Goal: Information Seeking & Learning: Learn about a topic

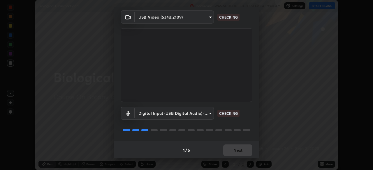
scroll to position [20, 0]
click at [241, 156] on div "1 / 5 Next" at bounding box center [187, 149] width 146 height 19
click at [238, 157] on div "1 / 5 Next" at bounding box center [187, 149] width 146 height 19
click at [237, 157] on div "1 / 5 Next" at bounding box center [187, 149] width 146 height 19
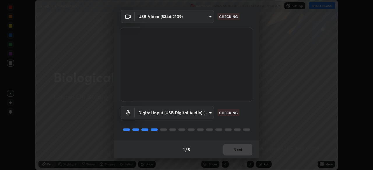
click at [236, 158] on div "1 / 5 Next" at bounding box center [187, 149] width 146 height 19
click at [236, 159] on div "Media settings USB Video (534d:2109) a0e8d6c542bddd43b8f5b3602796608e0365092db7…" at bounding box center [186, 85] width 373 height 170
click at [237, 159] on div "Media settings USB Video (534d:2109) a0e8d6c542bddd43b8f5b3602796608e0365092db7…" at bounding box center [186, 85] width 373 height 170
click at [238, 151] on div "1 / 5 Next" at bounding box center [187, 149] width 146 height 19
click at [238, 148] on div "1 / 5 Next" at bounding box center [187, 149] width 146 height 19
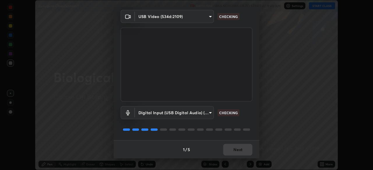
click at [238, 148] on div "1 / 5 Next" at bounding box center [187, 149] width 146 height 19
click at [239, 147] on div "1 / 5 Next" at bounding box center [187, 149] width 146 height 19
click at [237, 147] on div "1 / 5 Next" at bounding box center [187, 149] width 146 height 19
click at [238, 148] on div "1 / 5 Next" at bounding box center [187, 149] width 146 height 19
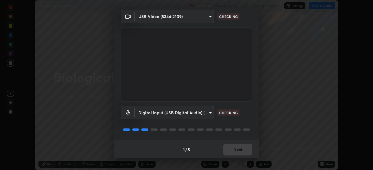
click at [239, 148] on div "1 / 5 Next" at bounding box center [187, 149] width 146 height 19
click at [239, 148] on button "Next" at bounding box center [237, 150] width 29 height 12
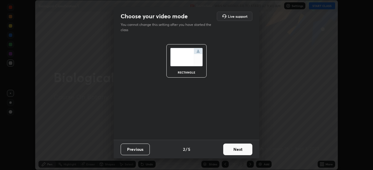
scroll to position [0, 0]
click at [239, 148] on button "Next" at bounding box center [237, 150] width 29 height 12
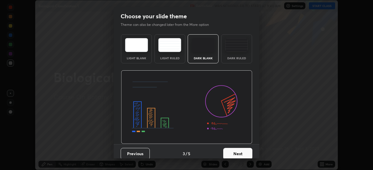
click at [239, 149] on button "Next" at bounding box center [237, 154] width 29 height 12
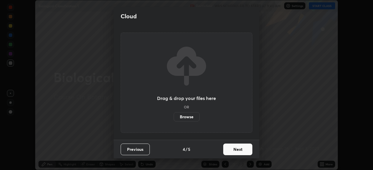
click at [240, 150] on button "Next" at bounding box center [237, 150] width 29 height 12
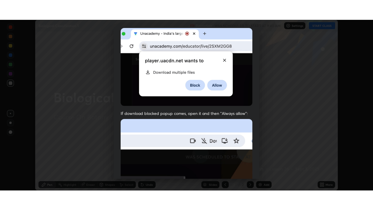
scroll to position [139, 0]
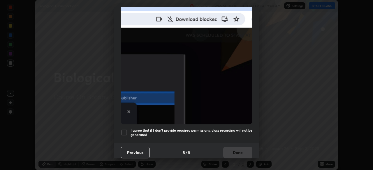
click at [186, 132] on h5 "I agree that if I don't provide required permissions, class recording will not …" at bounding box center [191, 132] width 122 height 9
click at [239, 152] on button "Done" at bounding box center [237, 153] width 29 height 12
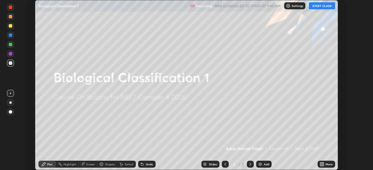
click at [327, 165] on div "More" at bounding box center [328, 164] width 7 height 3
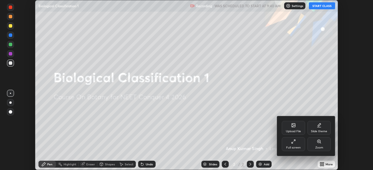
click at [299, 147] on div "Full screen" at bounding box center [293, 147] width 15 height 3
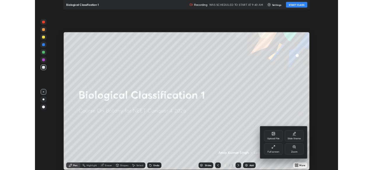
scroll to position [210, 373]
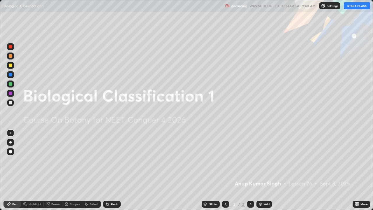
click at [353, 6] on button "START CLASS" at bounding box center [356, 5] width 26 height 7
click at [355, 170] on icon at bounding box center [355, 202] width 1 height 1
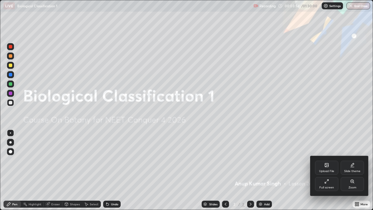
click at [287, 170] on div at bounding box center [186, 105] width 373 height 210
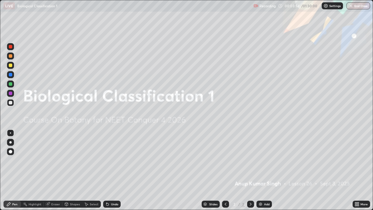
click at [260, 170] on img at bounding box center [260, 203] width 5 height 5
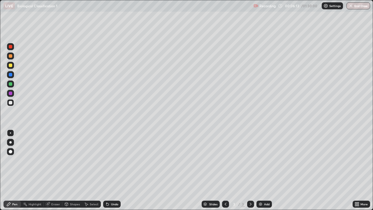
click at [11, 141] on div at bounding box center [10, 142] width 2 height 2
click at [11, 154] on div at bounding box center [10, 151] width 7 height 7
click at [112, 170] on div "Undo" at bounding box center [114, 203] width 7 height 3
click at [111, 170] on div "Undo" at bounding box center [114, 203] width 7 height 3
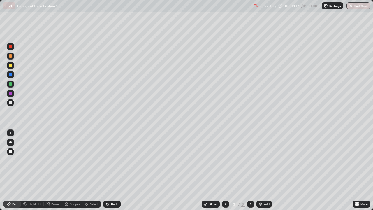
click at [112, 170] on div "Undo" at bounding box center [111, 203] width 17 height 7
click at [115, 170] on div "Undo" at bounding box center [114, 203] width 7 height 3
click at [114, 170] on div "Undo" at bounding box center [114, 203] width 7 height 3
click at [116, 170] on div "Undo" at bounding box center [114, 203] width 7 height 3
click at [114, 170] on div "Undo" at bounding box center [114, 203] width 7 height 3
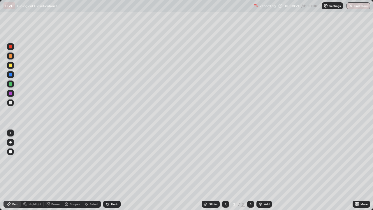
click at [115, 170] on div "Undo" at bounding box center [114, 203] width 7 height 3
click at [112, 170] on div "Undo" at bounding box center [114, 203] width 7 height 3
click at [10, 65] on div at bounding box center [10, 64] width 3 height 3
click at [10, 102] on div at bounding box center [10, 102] width 3 height 3
click at [11, 105] on div at bounding box center [10, 102] width 7 height 7
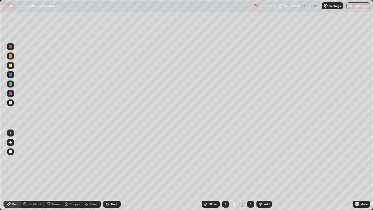
click at [12, 132] on div at bounding box center [10, 132] width 7 height 7
click at [11, 104] on div at bounding box center [10, 102] width 7 height 7
click at [262, 170] on img at bounding box center [260, 203] width 5 height 5
click at [11, 141] on div at bounding box center [10, 142] width 2 height 2
click at [10, 133] on div at bounding box center [10, 132] width 1 height 1
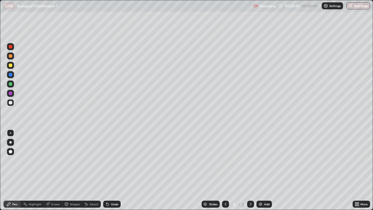
click at [11, 143] on div at bounding box center [10, 142] width 2 height 2
click at [10, 103] on div at bounding box center [10, 102] width 3 height 3
click at [52, 170] on div "Eraser" at bounding box center [55, 203] width 9 height 3
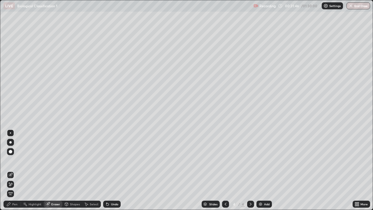
click at [15, 170] on div "Pen" at bounding box center [14, 203] width 5 height 3
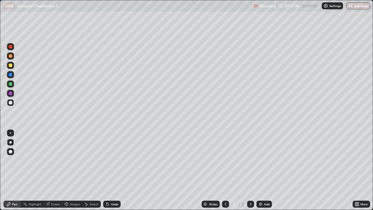
click at [11, 83] on div at bounding box center [10, 83] width 3 height 3
click at [10, 133] on div at bounding box center [10, 132] width 1 height 1
click at [10, 141] on div at bounding box center [10, 142] width 2 height 2
click at [7, 149] on div at bounding box center [10, 151] width 7 height 7
click at [10, 65] on div at bounding box center [10, 64] width 3 height 3
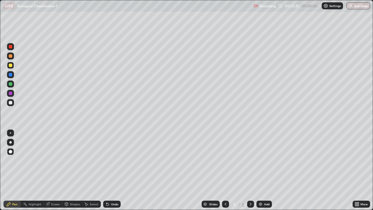
click at [71, 170] on div "Shapes" at bounding box center [75, 203] width 10 height 3
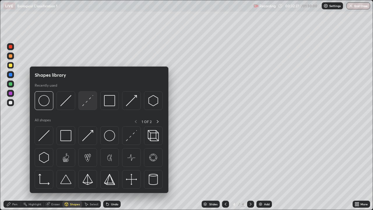
click at [85, 103] on img at bounding box center [87, 100] width 11 height 11
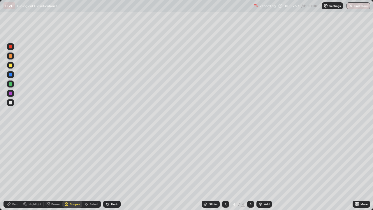
click at [14, 170] on div "Pen" at bounding box center [14, 203] width 5 height 3
click at [9, 93] on div at bounding box center [10, 92] width 3 height 3
click at [10, 133] on div at bounding box center [10, 132] width 1 height 1
click at [10, 104] on div at bounding box center [10, 102] width 3 height 3
click at [10, 143] on div at bounding box center [10, 142] width 2 height 2
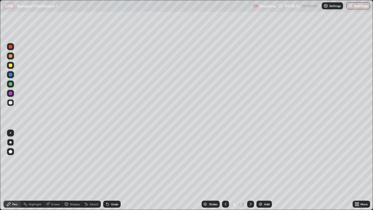
click at [10, 133] on div at bounding box center [10, 132] width 7 height 7
click at [11, 66] on div at bounding box center [10, 64] width 3 height 3
click at [10, 84] on div at bounding box center [10, 83] width 3 height 3
click at [10, 150] on div at bounding box center [10, 151] width 3 height 3
click at [9, 73] on div at bounding box center [10, 74] width 3 height 3
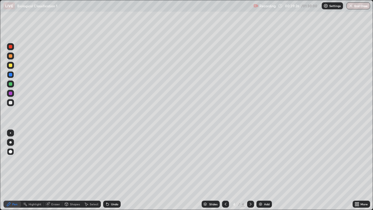
click at [11, 132] on div at bounding box center [10, 132] width 7 height 7
click at [9, 102] on div at bounding box center [10, 102] width 3 height 3
click at [262, 170] on img at bounding box center [260, 203] width 5 height 5
click at [10, 143] on div at bounding box center [10, 142] width 2 height 2
click at [11, 83] on div at bounding box center [10, 83] width 3 height 3
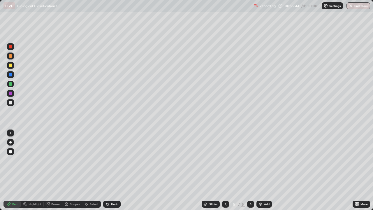
click at [54, 170] on div "Eraser" at bounding box center [55, 203] width 9 height 3
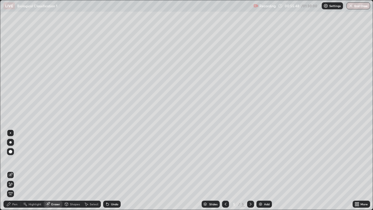
click at [16, 170] on div "Pen" at bounding box center [14, 203] width 5 height 3
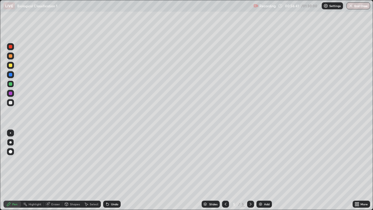
click at [10, 102] on div at bounding box center [10, 102] width 3 height 3
click at [13, 83] on div at bounding box center [10, 83] width 7 height 7
click at [10, 102] on div at bounding box center [10, 102] width 3 height 3
click at [10, 149] on div at bounding box center [10, 151] width 7 height 7
click at [258, 170] on img at bounding box center [260, 203] width 5 height 5
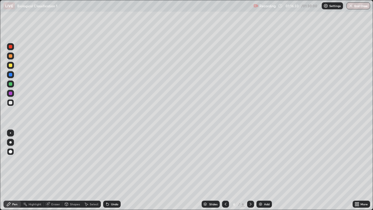
click at [186, 170] on div "Slides 6 / 6 Add" at bounding box center [236, 204] width 232 height 12
click at [183, 170] on div "Slides 6 / 6 Add" at bounding box center [236, 204] width 232 height 12
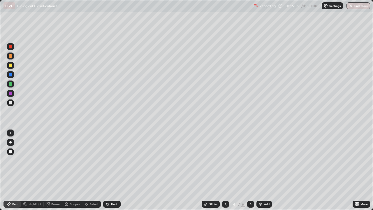
click at [182, 170] on div "Slides 6 / 6 Add" at bounding box center [236, 204] width 232 height 12
click at [183, 170] on div "Slides 6 / 6 Add" at bounding box center [236, 204] width 232 height 12
click at [182, 170] on div "Slides 6 / 6 Add" at bounding box center [236, 204] width 232 height 12
click at [180, 170] on div "Slides 6 / 6 Add" at bounding box center [236, 204] width 232 height 12
click at [184, 170] on div "Slides 6 / 6 Add" at bounding box center [236, 204] width 232 height 12
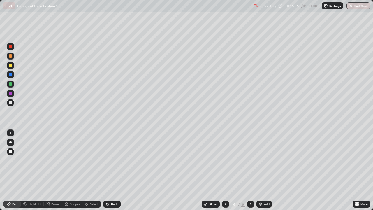
click at [184, 170] on div "Slides 6 / 6 Add" at bounding box center [236, 204] width 232 height 12
click at [181, 170] on div "Slides 6 / 6 Add" at bounding box center [236, 204] width 232 height 12
click at [180, 170] on div "Slides 6 / 6 Add" at bounding box center [236, 204] width 232 height 12
click at [181, 170] on div "Slides 6 / 6 Add" at bounding box center [236, 204] width 232 height 12
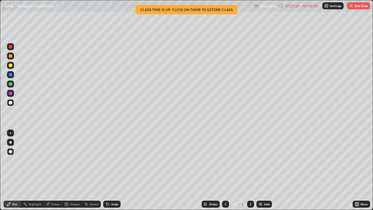
click at [357, 7] on button "End Class" at bounding box center [358, 5] width 23 height 7
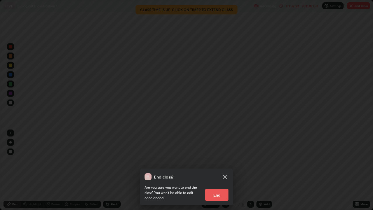
click at [215, 170] on button "End" at bounding box center [216, 195] width 23 height 12
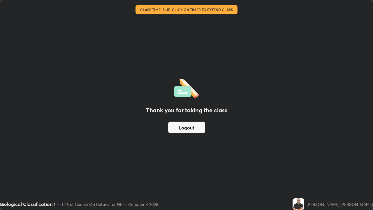
click at [196, 129] on button "Logout" at bounding box center [186, 127] width 37 height 12
click at [192, 131] on button "Logout" at bounding box center [186, 127] width 37 height 12
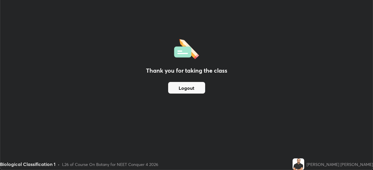
scroll to position [28935, 28733]
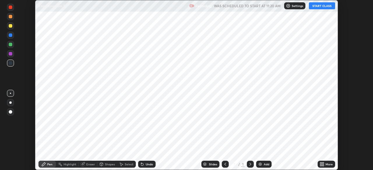
scroll to position [170, 373]
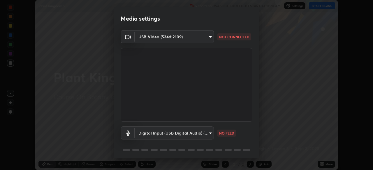
click at [147, 38] on body "Erase all Plant Kingdom 5 Recording WAS SCHEDULED TO START AT 11:20 AM Settings…" at bounding box center [186, 85] width 373 height 170
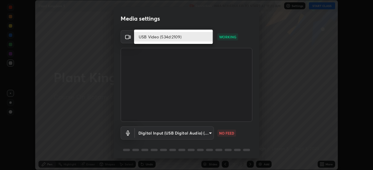
click at [147, 38] on li "USB Video (534d:2109)" at bounding box center [173, 37] width 79 height 10
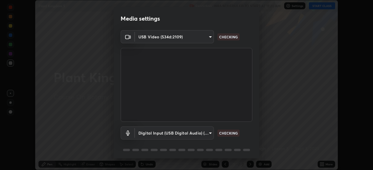
scroll to position [20, 0]
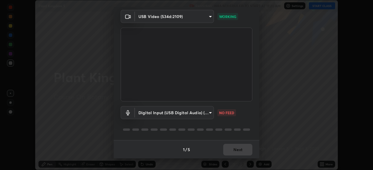
click at [208, 112] on body "Erase all Plant Kingdom 5 Recording WAS SCHEDULED TO START AT 11:20 AM Settings…" at bounding box center [186, 85] width 373 height 170
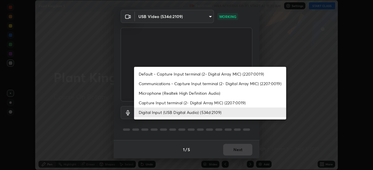
click at [198, 74] on li "Default - Capture Input terminal (2- Digital Array MIC) (2207:0019)" at bounding box center [210, 74] width 152 height 10
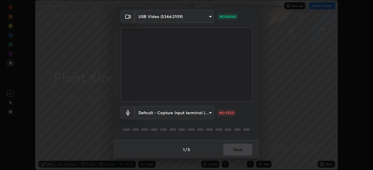
click at [185, 111] on body "Erase all Plant Kingdom 5 Recording WAS SCHEDULED TO START AT 11:20 AM Settings…" at bounding box center [186, 85] width 373 height 170
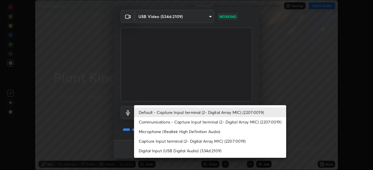
click at [172, 151] on li "Digital Input (USB Digital Audio) (534d:2109)" at bounding box center [210, 151] width 152 height 10
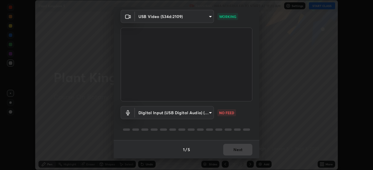
click at [142, 112] on body "Erase all Plant Kingdom 5 Recording WAS SCHEDULED TO START AT 11:20 AM Settings…" at bounding box center [186, 85] width 373 height 170
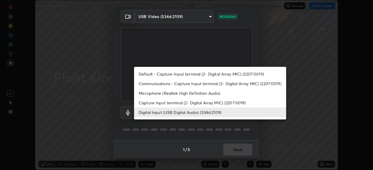
click at [139, 74] on li "Default - Capture Input terminal (2- Digital Array MIC) (2207:0019)" at bounding box center [210, 74] width 152 height 10
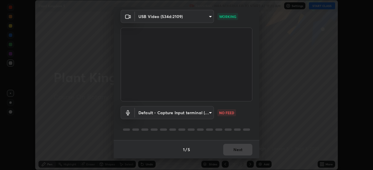
click at [139, 115] on body "Erase all Plant Kingdom 5 Recording WAS SCHEDULED TO START AT 11:20 AM Settings…" at bounding box center [186, 85] width 373 height 170
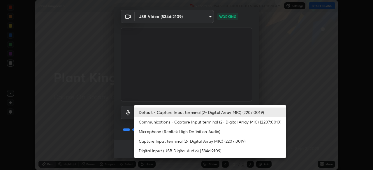
click at [137, 151] on li "Digital Input (USB Digital Audio) (534d:2109)" at bounding box center [210, 151] width 152 height 10
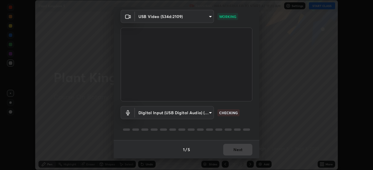
click at [145, 113] on body "Erase all Plant Kingdom 5 Recording WAS SCHEDULED TO START AT 11:20 AM Settings…" at bounding box center [186, 85] width 373 height 170
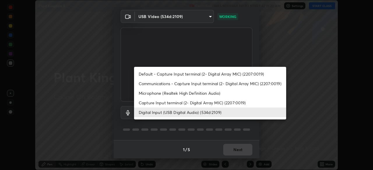
click at [141, 93] on li "Microphone (Realtek High Definition Audio)" at bounding box center [210, 93] width 152 height 10
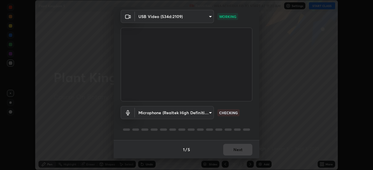
click at [138, 114] on body "Erase all Plant Kingdom 5 Recording WAS SCHEDULED TO START AT 11:20 AM Settings…" at bounding box center [186, 85] width 373 height 170
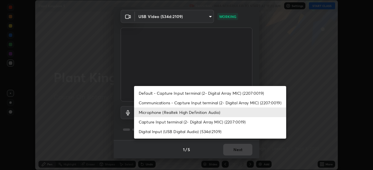
click at [140, 131] on li "Digital Input (USB Digital Audio) (534d:2109)" at bounding box center [210, 132] width 152 height 10
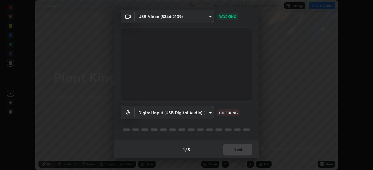
click at [242, 152] on div "1 / 5 Next" at bounding box center [187, 149] width 146 height 19
click at [242, 153] on div "1 / 5 Next" at bounding box center [187, 149] width 146 height 19
click at [146, 116] on body "Erase all Plant Kingdom 5 Recording WAS SCHEDULED TO START AT 11:20 AM Settings…" at bounding box center [186, 85] width 373 height 170
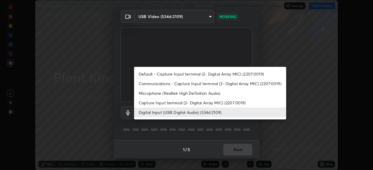
click at [142, 75] on li "Default - Capture Input terminal (2- Digital Array MIC) (2207:0019)" at bounding box center [210, 74] width 152 height 10
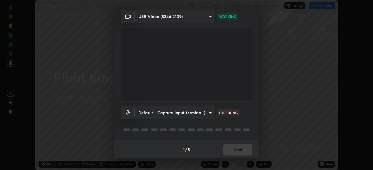
click at [144, 113] on body "Erase all Plant Kingdom 5 Recording WAS SCHEDULED TO START AT 11:20 AM Settings…" at bounding box center [186, 85] width 373 height 170
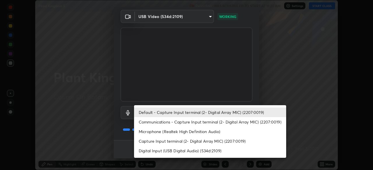
click at [143, 148] on li "Digital Input (USB Digital Audio) (534d:2109)" at bounding box center [210, 151] width 152 height 10
type input "ad08c05118a90c0e9f63bcc1dc4899d4f0bd17a1a9c473c670f0855035f963a3"
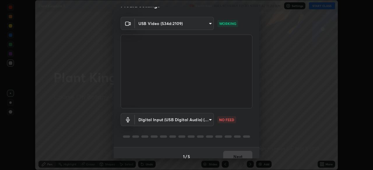
scroll to position [20, 0]
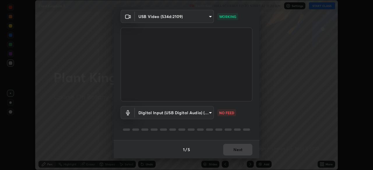
click at [245, 150] on div "1 / 5 Next" at bounding box center [187, 149] width 146 height 19
click at [244, 149] on div "1 / 5 Next" at bounding box center [187, 149] width 146 height 19
click at [245, 151] on div "1 / 5 Next" at bounding box center [187, 149] width 146 height 19
click at [246, 152] on div "1 / 5 Next" at bounding box center [187, 149] width 146 height 19
click at [244, 152] on div "1 / 5 Next" at bounding box center [187, 149] width 146 height 19
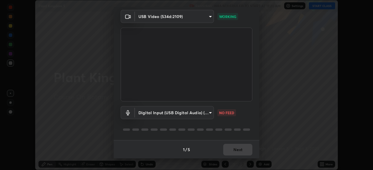
click at [245, 150] on div "1 / 5 Next" at bounding box center [187, 149] width 146 height 19
click at [246, 149] on div "1 / 5 Next" at bounding box center [187, 149] width 146 height 19
click at [245, 148] on div "1 / 5 Next" at bounding box center [187, 149] width 146 height 19
click at [244, 148] on div "1 / 5 Next" at bounding box center [187, 149] width 146 height 19
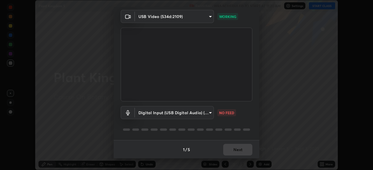
click at [245, 148] on div "1 / 5 Next" at bounding box center [187, 149] width 146 height 19
click at [245, 150] on div "1 / 5 Next" at bounding box center [187, 149] width 146 height 19
click at [244, 150] on div "1 / 5 Next" at bounding box center [187, 149] width 146 height 19
click at [244, 151] on div "1 / 5 Next" at bounding box center [187, 149] width 146 height 19
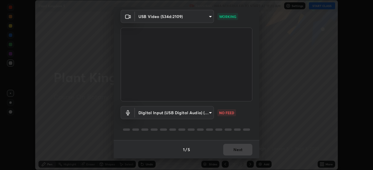
click at [243, 150] on div "1 / 5 Next" at bounding box center [187, 149] width 146 height 19
click at [242, 150] on div "1 / 5 Next" at bounding box center [187, 149] width 146 height 19
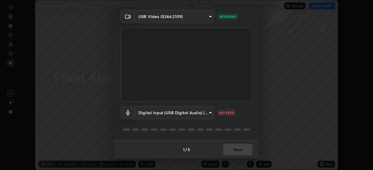
click at [243, 150] on div "1 / 5 Next" at bounding box center [187, 149] width 146 height 19
click at [242, 151] on div "1 / 5 Next" at bounding box center [187, 149] width 146 height 19
click at [243, 152] on div "1 / 5 Next" at bounding box center [187, 149] width 146 height 19
click at [244, 150] on div "1 / 5 Next" at bounding box center [187, 149] width 146 height 19
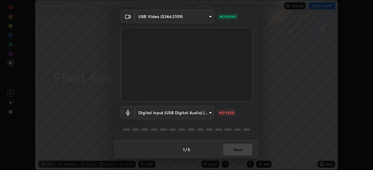
click at [244, 150] on div "1 / 5 Next" at bounding box center [187, 149] width 146 height 19
click at [245, 150] on div "1 / 5 Next" at bounding box center [187, 149] width 146 height 19
click at [246, 149] on div "1 / 5 Next" at bounding box center [187, 149] width 146 height 19
click at [241, 148] on div "1 / 5 Next" at bounding box center [187, 149] width 146 height 19
click at [243, 149] on div "1 / 5 Next" at bounding box center [187, 149] width 146 height 19
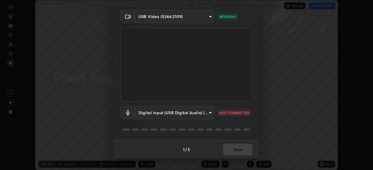
click at [145, 113] on body "Erase all Plant Kingdom 5 Recording WAS SCHEDULED TO START AT 11:20 AM Settings…" at bounding box center [186, 85] width 373 height 170
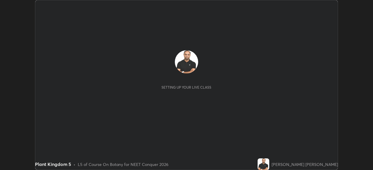
scroll to position [170, 373]
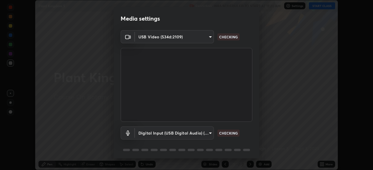
click at [142, 38] on body "Erase all Plant Kingdom 5 Recording WAS SCHEDULED TO START AT 11:20 AM Settings…" at bounding box center [186, 85] width 373 height 170
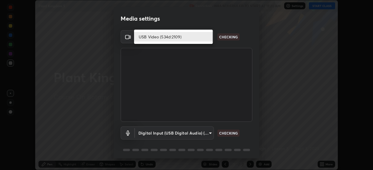
click at [143, 36] on li "USB Video (534d:2109)" at bounding box center [173, 37] width 79 height 10
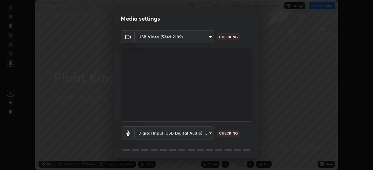
click at [154, 134] on body "Erase all Plant Kingdom 5 Recording WAS SCHEDULED TO START AT 11:20 AM Settings…" at bounding box center [186, 85] width 373 height 170
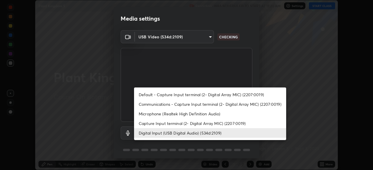
click at [149, 134] on li "Digital Input (USB Digital Audio) (534d:2109)" at bounding box center [210, 133] width 152 height 10
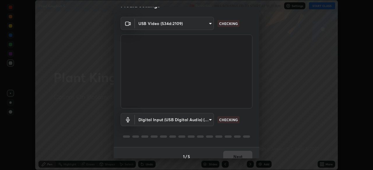
scroll to position [20, 0]
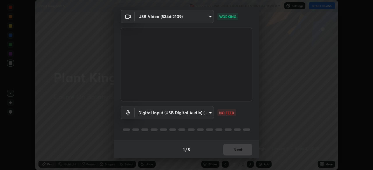
click at [156, 113] on body "Erase all Plant Kingdom 5 Recording WAS SCHEDULED TO START AT 11:20 AM Settings…" at bounding box center [186, 85] width 373 height 170
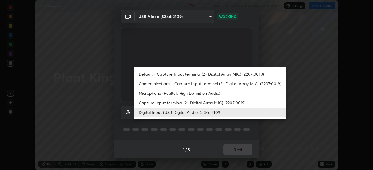
click at [157, 115] on li "Digital Input (USB Digital Audio) (534d:2109)" at bounding box center [210, 113] width 152 height 10
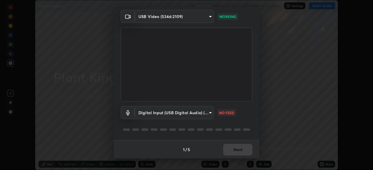
click at [158, 116] on body "Erase all Plant Kingdom 5 Recording WAS SCHEDULED TO START AT 11:20 AM Settings…" at bounding box center [186, 85] width 373 height 170
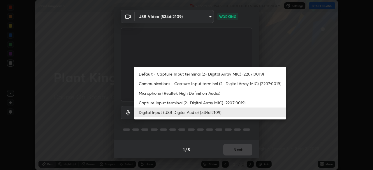
click at [130, 115] on div at bounding box center [186, 85] width 373 height 170
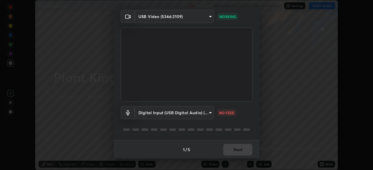
click at [228, 148] on div "1 / 5 Next" at bounding box center [187, 149] width 146 height 19
click at [233, 146] on div "1 / 5 Next" at bounding box center [187, 149] width 146 height 19
click at [235, 150] on div "1 / 5 Next" at bounding box center [187, 149] width 146 height 19
click at [237, 150] on div "1 / 5 Next" at bounding box center [187, 149] width 146 height 19
click at [234, 153] on div "1 / 5 Next" at bounding box center [187, 149] width 146 height 19
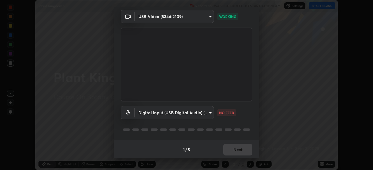
click at [148, 15] on body "Erase all Plant Kingdom 5 Recording WAS SCHEDULED TO START AT 11:20 AM Settings…" at bounding box center [186, 85] width 373 height 170
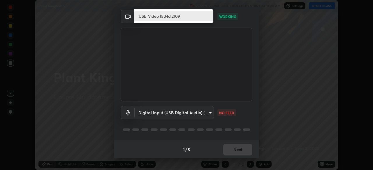
click at [155, 18] on li "USB Video (534d:2109)" at bounding box center [173, 16] width 79 height 10
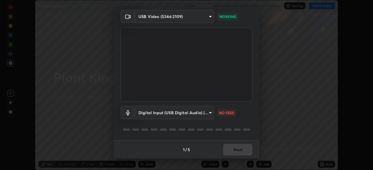
click at [164, 110] on body "Erase all Plant Kingdom 5 Recording WAS SCHEDULED TO START AT 11:20 AM Settings…" at bounding box center [186, 85] width 373 height 170
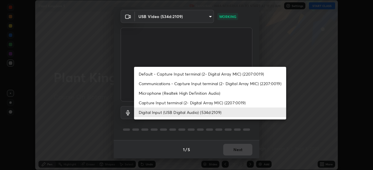
click at [145, 74] on li "Default - Capture Input terminal (2- Digital Array MIC) (2207:0019)" at bounding box center [210, 74] width 152 height 10
type input "default"
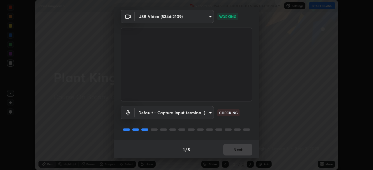
click at [232, 149] on div "1 / 5 Next" at bounding box center [187, 149] width 146 height 19
click at [233, 153] on div "1 / 5 Next" at bounding box center [187, 149] width 146 height 19
click at [233, 152] on div "1 / 5 Next" at bounding box center [187, 149] width 146 height 19
click at [231, 153] on div "1 / 5 Next" at bounding box center [187, 149] width 146 height 19
click at [231, 151] on div "1 / 5 Next" at bounding box center [187, 149] width 146 height 19
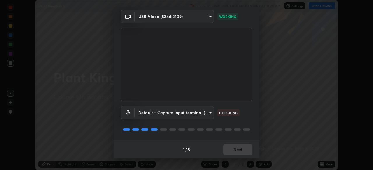
click at [231, 150] on div "1 / 5 Next" at bounding box center [187, 149] width 146 height 19
click at [234, 151] on div "1 / 5 Next" at bounding box center [187, 149] width 146 height 19
click at [233, 150] on div "1 / 5 Next" at bounding box center [187, 149] width 146 height 19
click at [237, 150] on div "1 / 5 Next" at bounding box center [187, 149] width 146 height 19
click at [237, 155] on div "1 / 5 Next" at bounding box center [187, 149] width 146 height 19
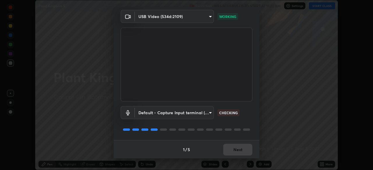
click at [235, 156] on div "1 / 5 Next" at bounding box center [187, 149] width 146 height 19
click at [236, 154] on div "1 / 5 Next" at bounding box center [187, 149] width 146 height 19
click at [234, 150] on button "Next" at bounding box center [237, 150] width 29 height 12
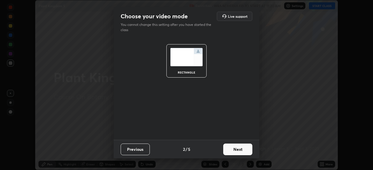
scroll to position [0, 0]
click at [234, 151] on button "Next" at bounding box center [237, 150] width 29 height 12
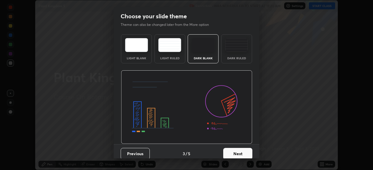
click at [143, 151] on button "Previous" at bounding box center [134, 154] width 29 height 12
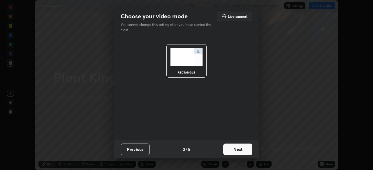
click at [145, 148] on button "Previous" at bounding box center [134, 150] width 29 height 12
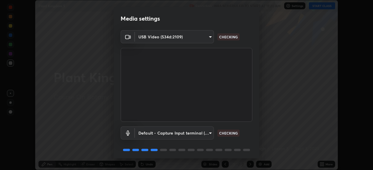
scroll to position [20, 0]
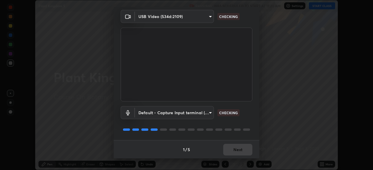
click at [199, 112] on body "Erase all Plant Kingdom 5 Recording WAS SCHEDULED TO START AT 11:20 AM Settings…" at bounding box center [186, 85] width 373 height 170
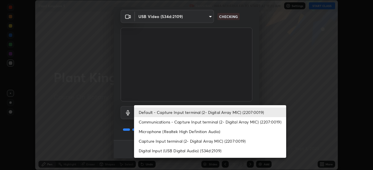
click at [185, 150] on li "Digital Input (USB Digital Audio) (534d:2109)" at bounding box center [210, 151] width 152 height 10
type input "ad08c05118a90c0e9f63bcc1dc4899d4f0bd17a1a9c473c670f0855035f963a3"
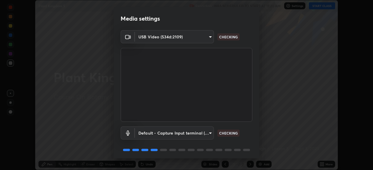
scroll to position [20, 0]
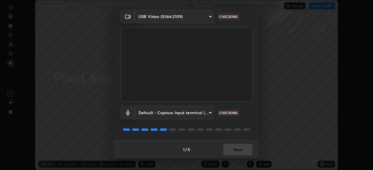
click at [179, 114] on body "Erase all Plant Kingdom 5 Recording WAS SCHEDULED TO START AT 11:20 AM Settings…" at bounding box center [186, 85] width 373 height 170
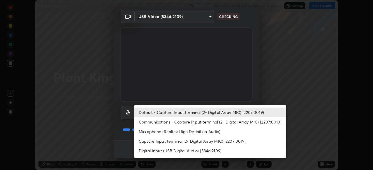
click at [158, 151] on li "Digital Input (USB Digital Audio) (534d:2109)" at bounding box center [210, 151] width 152 height 10
type input "ad08c05118a90c0e9f63bcc1dc4899d4f0bd17a1a9c473c670f0855035f963a3"
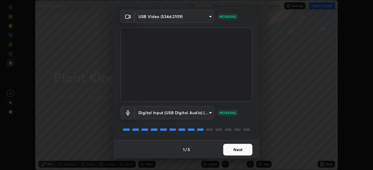
click at [236, 149] on button "Next" at bounding box center [237, 150] width 29 height 12
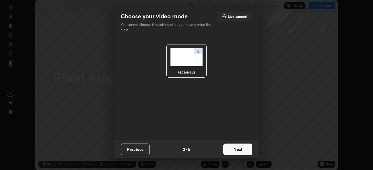
click at [238, 148] on button "Next" at bounding box center [237, 150] width 29 height 12
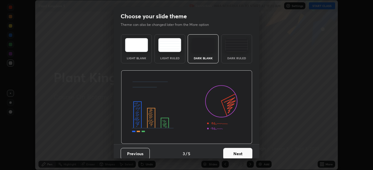
click at [238, 148] on button "Next" at bounding box center [237, 154] width 29 height 12
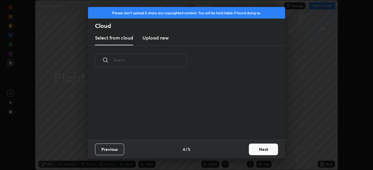
click at [254, 150] on button "Next" at bounding box center [263, 150] width 29 height 12
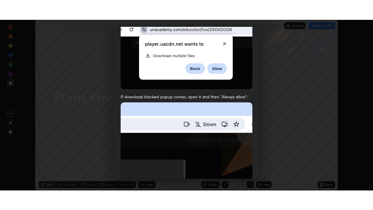
scroll to position [139, 0]
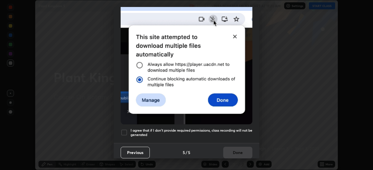
click at [187, 131] on h5 "I agree that if I don't provide required permissions, class recording will not …" at bounding box center [191, 132] width 122 height 9
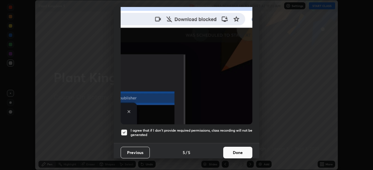
click at [232, 151] on button "Done" at bounding box center [237, 153] width 29 height 12
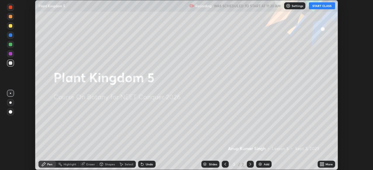
click at [322, 164] on icon at bounding box center [322, 163] width 1 height 1
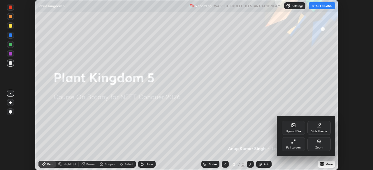
click at [290, 148] on div "Full screen" at bounding box center [293, 147] width 15 height 3
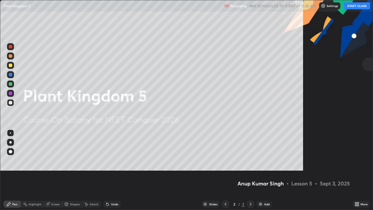
scroll to position [210, 373]
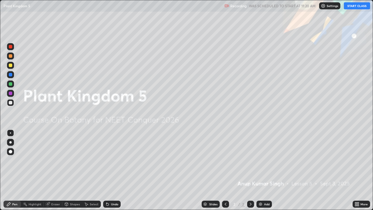
click at [351, 6] on button "START CLASS" at bounding box center [356, 5] width 26 height 7
click at [259, 170] on img at bounding box center [260, 203] width 5 height 5
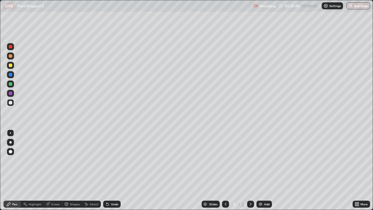
click at [71, 170] on div "Shapes" at bounding box center [75, 203] width 10 height 3
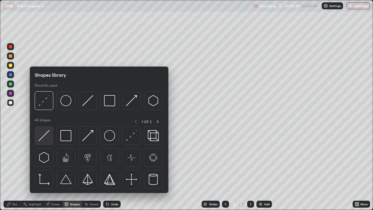
click at [48, 137] on img at bounding box center [43, 135] width 11 height 11
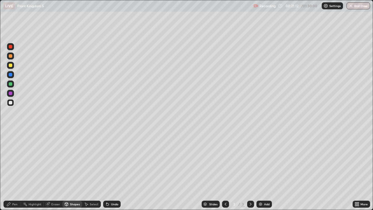
click at [10, 85] on div at bounding box center [10, 83] width 3 height 3
click at [16, 170] on div "Pen" at bounding box center [14, 203] width 5 height 3
click at [10, 104] on div at bounding box center [10, 102] width 7 height 7
click at [11, 144] on div at bounding box center [10, 142] width 7 height 7
click at [54, 170] on div "Eraser" at bounding box center [55, 203] width 9 height 3
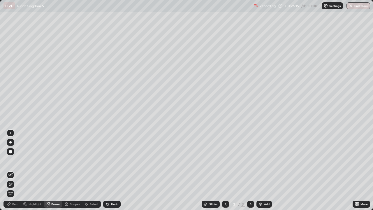
click at [9, 170] on div "Pen" at bounding box center [11, 203] width 17 height 7
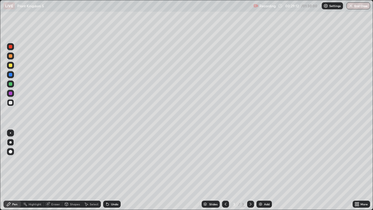
click at [12, 130] on div at bounding box center [10, 132] width 7 height 7
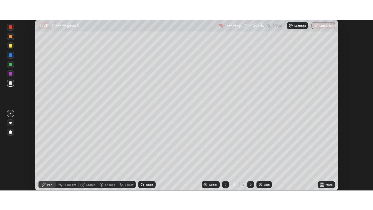
scroll to position [28935, 28733]
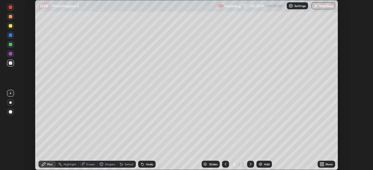
click at [320, 163] on icon at bounding box center [320, 163] width 1 height 1
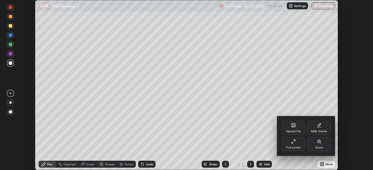
click at [295, 144] on div "Full screen" at bounding box center [292, 144] width 23 height 14
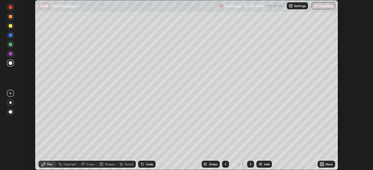
click at [320, 163] on icon at bounding box center [320, 163] width 1 height 1
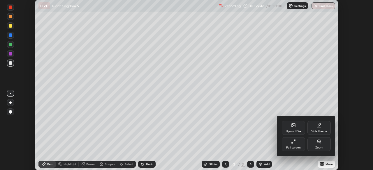
click at [297, 143] on div "Full screen" at bounding box center [292, 144] width 23 height 14
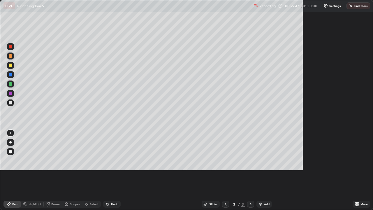
scroll to position [210, 373]
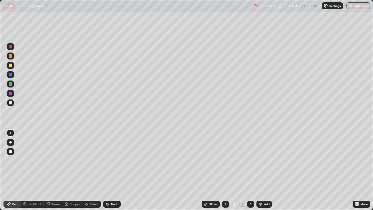
click at [10, 84] on div at bounding box center [10, 83] width 3 height 3
click at [13, 103] on div at bounding box center [10, 102] width 7 height 7
click at [10, 152] on div at bounding box center [10, 151] width 3 height 3
click at [10, 84] on div at bounding box center [10, 83] width 3 height 3
click at [114, 170] on div "Undo" at bounding box center [114, 203] width 7 height 3
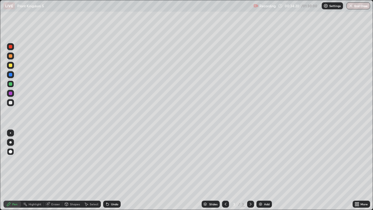
click at [111, 170] on div "Undo" at bounding box center [111, 203] width 17 height 7
click at [109, 170] on div "Undo" at bounding box center [111, 203] width 17 height 7
click at [108, 170] on div "Undo" at bounding box center [111, 203] width 17 height 7
click at [264, 170] on div "Add" at bounding box center [263, 203] width 15 height 7
click at [12, 102] on div at bounding box center [10, 102] width 7 height 7
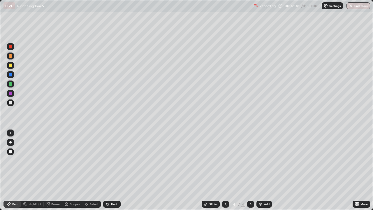
click at [9, 131] on div at bounding box center [10, 132] width 7 height 7
click at [11, 91] on div at bounding box center [10, 93] width 7 height 7
click at [11, 56] on div at bounding box center [10, 55] width 3 height 3
click at [10, 84] on div at bounding box center [10, 83] width 3 height 3
click at [10, 65] on div at bounding box center [10, 64] width 3 height 3
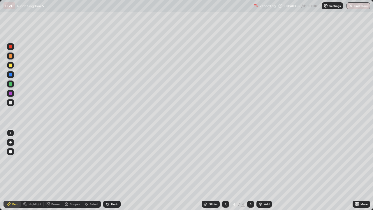
click at [11, 103] on div at bounding box center [10, 102] width 3 height 3
click at [224, 170] on icon at bounding box center [225, 203] width 2 height 3
click at [250, 170] on icon at bounding box center [250, 203] width 5 height 5
click at [225, 170] on div at bounding box center [225, 204] width 7 height 12
click at [252, 170] on div at bounding box center [250, 203] width 7 height 7
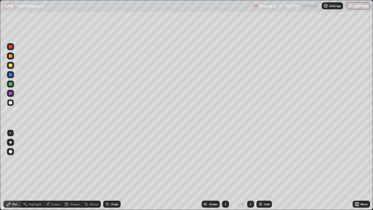
click at [250, 170] on icon at bounding box center [250, 203] width 2 height 3
click at [263, 170] on div "Add" at bounding box center [263, 203] width 15 height 7
click at [11, 141] on div at bounding box center [10, 142] width 2 height 2
click at [11, 75] on div at bounding box center [10, 74] width 3 height 3
click at [10, 84] on div at bounding box center [10, 83] width 3 height 3
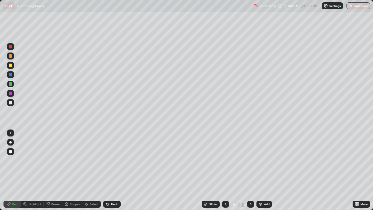
click at [10, 104] on div at bounding box center [10, 102] width 3 height 3
click at [112, 170] on div "Undo" at bounding box center [114, 203] width 7 height 3
click at [111, 170] on div "Undo" at bounding box center [114, 203] width 7 height 3
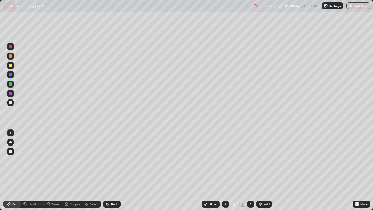
click at [111, 170] on div "Undo" at bounding box center [111, 203] width 17 height 7
click at [108, 170] on icon at bounding box center [107, 203] width 5 height 5
click at [258, 170] on img at bounding box center [260, 203] width 5 height 5
click at [10, 149] on div at bounding box center [10, 151] width 7 height 7
click at [10, 84] on div at bounding box center [10, 83] width 3 height 3
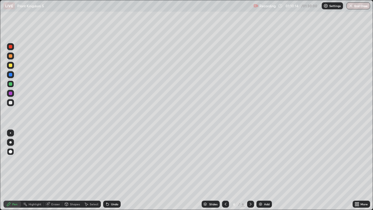
click at [12, 132] on div at bounding box center [10, 132] width 7 height 7
click at [12, 102] on div at bounding box center [10, 102] width 7 height 7
click at [14, 151] on div at bounding box center [10, 151] width 9 height 9
click at [10, 85] on div at bounding box center [10, 83] width 3 height 3
click at [10, 65] on div at bounding box center [10, 64] width 3 height 3
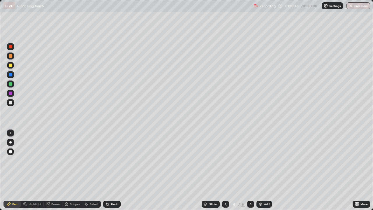
click at [10, 98] on div at bounding box center [10, 102] width 7 height 9
click at [12, 47] on div at bounding box center [10, 46] width 3 height 3
click at [13, 83] on div at bounding box center [10, 83] width 7 height 7
click at [11, 85] on div at bounding box center [10, 83] width 3 height 3
click at [11, 133] on div at bounding box center [10, 132] width 1 height 1
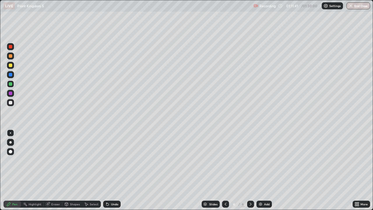
click at [11, 101] on div at bounding box center [10, 102] width 3 height 3
click at [11, 47] on div at bounding box center [10, 46] width 3 height 3
click at [223, 170] on icon at bounding box center [225, 203] width 5 height 5
click at [227, 170] on div at bounding box center [225, 203] width 7 height 7
click at [249, 170] on icon at bounding box center [250, 203] width 5 height 5
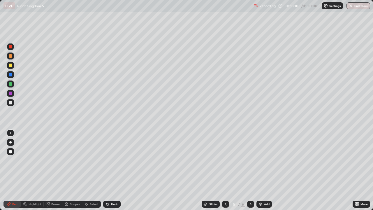
click at [249, 170] on icon at bounding box center [250, 203] width 5 height 5
click at [9, 154] on div at bounding box center [10, 151] width 7 height 7
click at [224, 170] on div at bounding box center [225, 203] width 7 height 7
click at [250, 170] on icon at bounding box center [250, 203] width 5 height 5
click at [259, 170] on img at bounding box center [260, 203] width 5 height 5
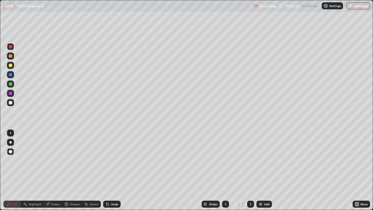
click at [12, 132] on div at bounding box center [10, 132] width 7 height 7
click at [9, 102] on div at bounding box center [10, 102] width 3 height 3
click at [12, 66] on div at bounding box center [10, 64] width 3 height 3
click at [11, 56] on div at bounding box center [10, 55] width 3 height 3
click at [11, 65] on div at bounding box center [10, 64] width 3 height 3
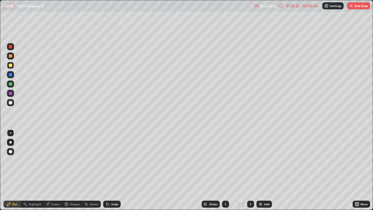
click at [10, 103] on div at bounding box center [10, 102] width 3 height 3
click at [8, 101] on div at bounding box center [10, 102] width 7 height 7
click at [10, 85] on div at bounding box center [10, 83] width 3 height 3
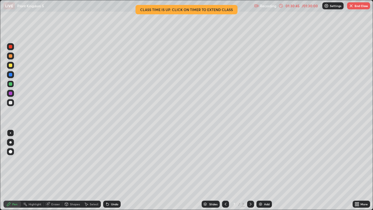
click at [359, 4] on button "End Class" at bounding box center [358, 5] width 23 height 7
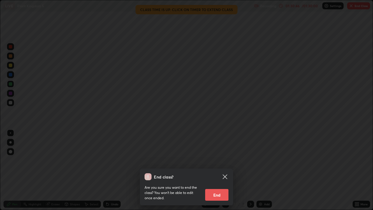
click at [222, 170] on button "End" at bounding box center [216, 195] width 23 height 12
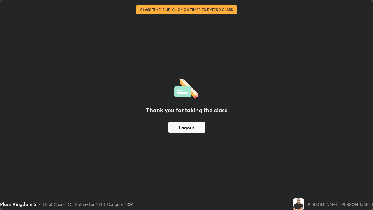
click at [148, 146] on div "Thank you for taking the class Logout" at bounding box center [186, 104] width 372 height 209
click at [117, 114] on div "Thank you for taking the class Logout" at bounding box center [186, 104] width 372 height 209
click at [100, 108] on div "Thank you for taking the class Logout" at bounding box center [186, 104] width 372 height 209
click at [107, 105] on div "Thank you for taking the class Logout" at bounding box center [186, 104] width 372 height 209
